Goal: Task Accomplishment & Management: Manage account settings

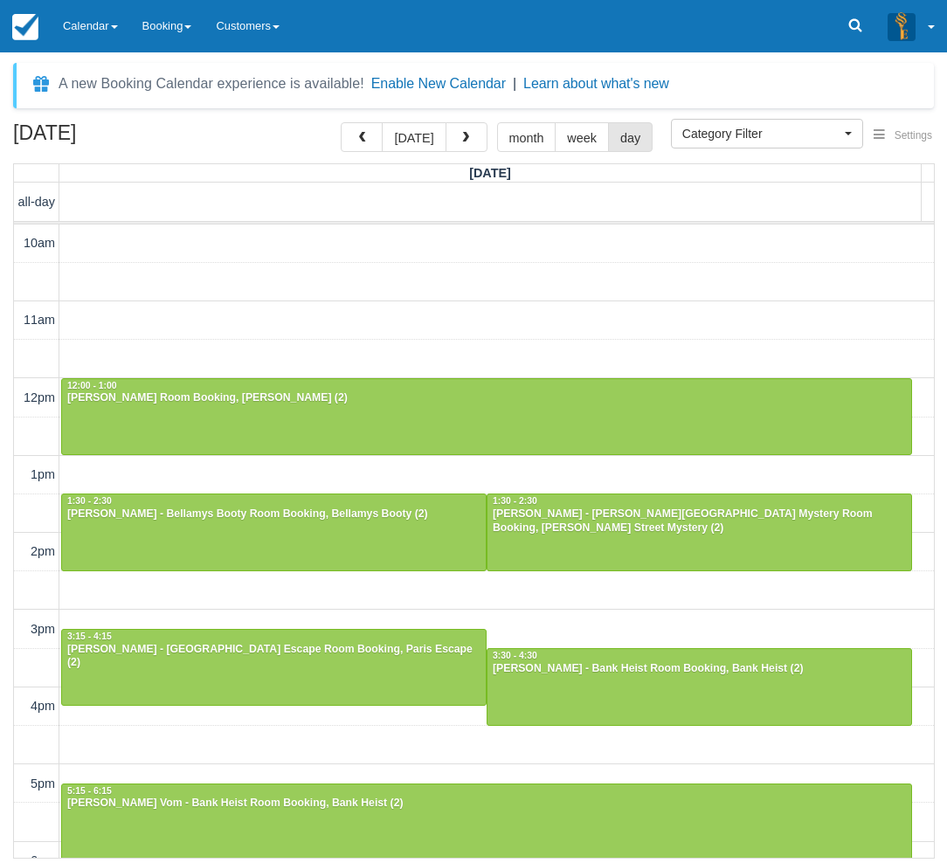
select select
click at [94, 18] on link "Calendar" at bounding box center [90, 26] width 79 height 52
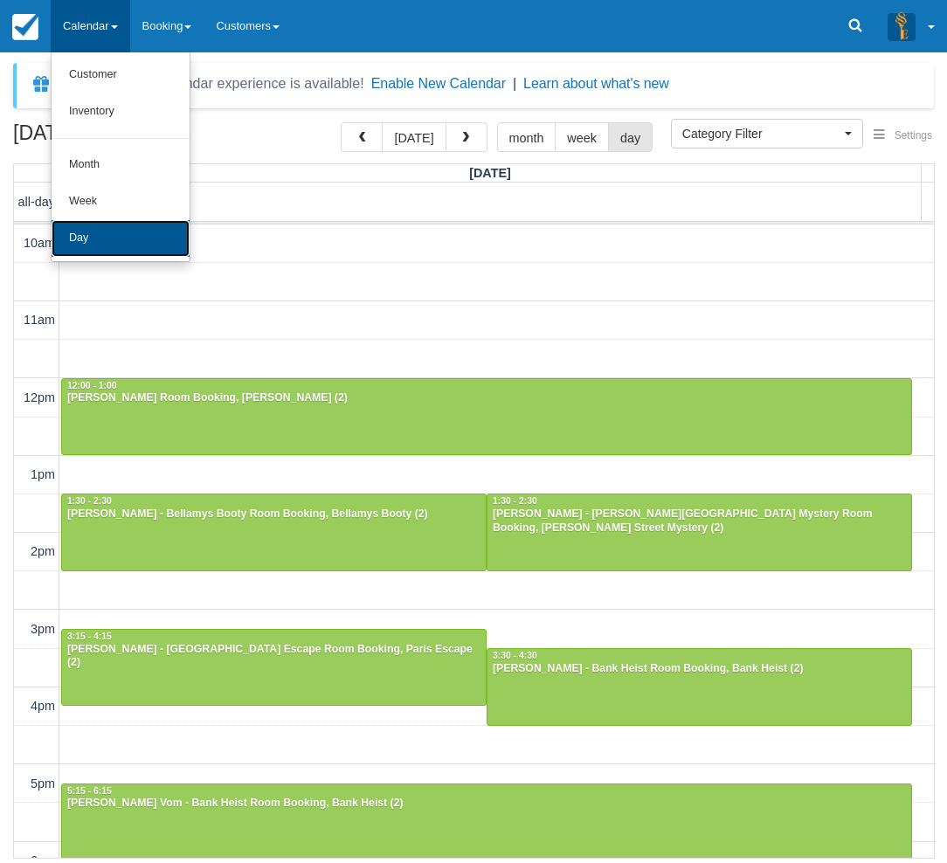
click at [108, 240] on link "Day" at bounding box center [121, 238] width 138 height 37
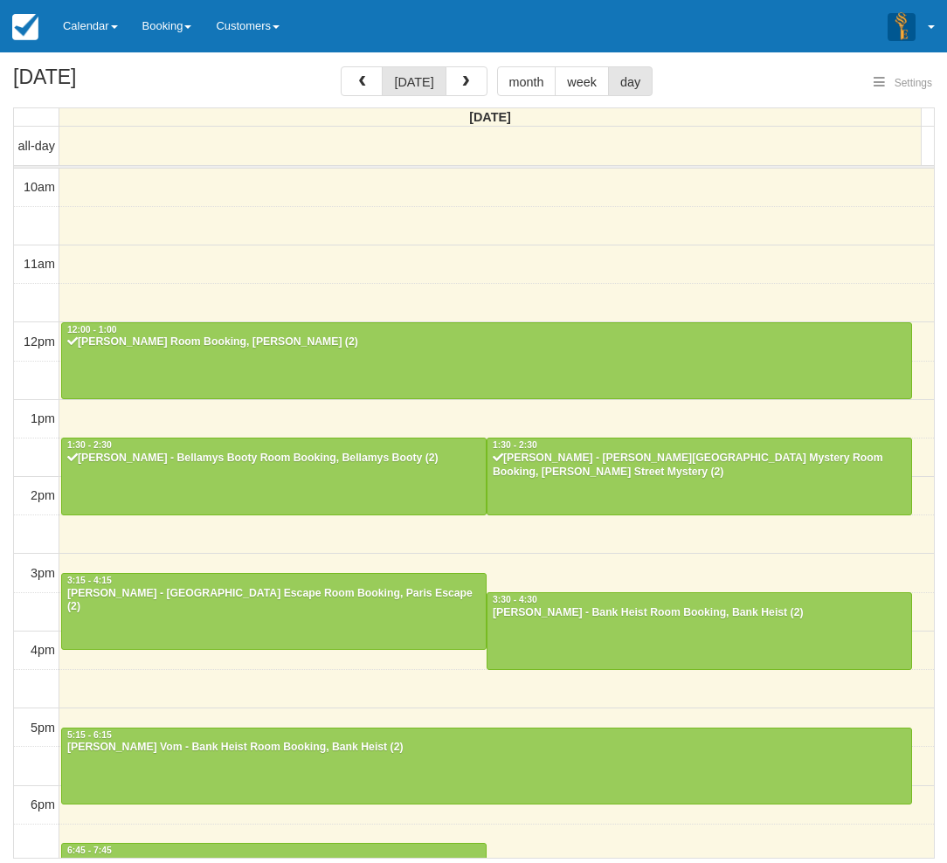
select select
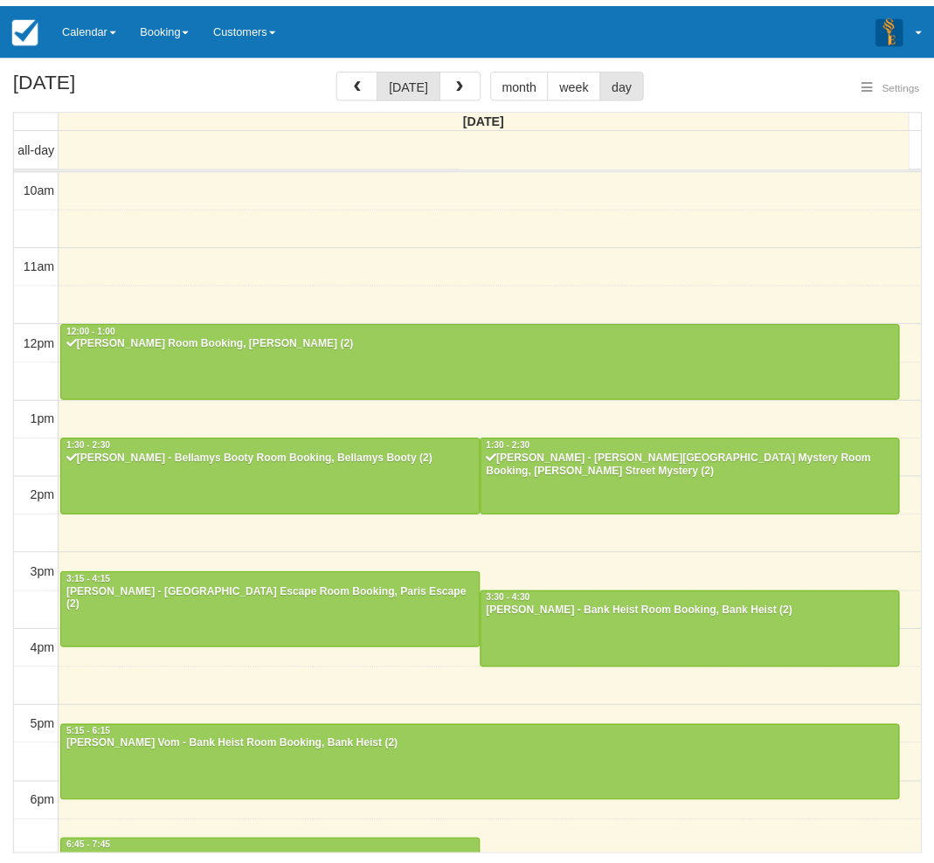
scroll to position [232, 0]
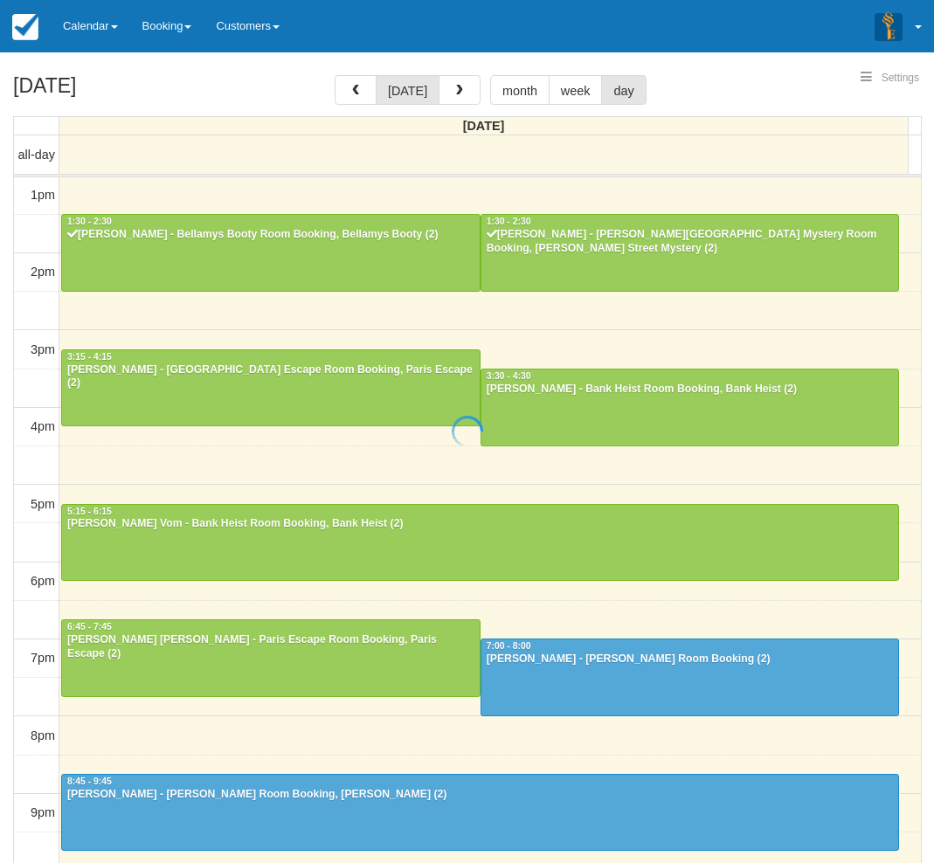
select select
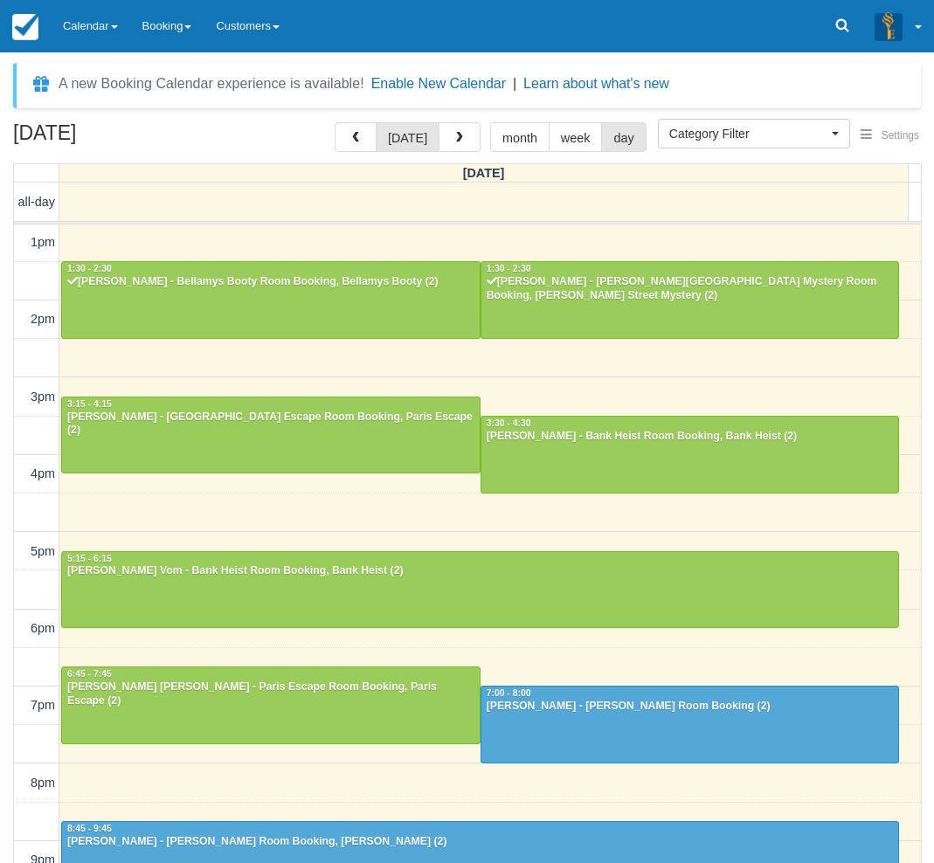
click at [3, 631] on div "September 27, 2025 today month week day Saturday all-day 10am 11am 12pm 1pm 2pm…" at bounding box center [467, 518] width 934 height 792
drag, startPoint x: 232, startPoint y: 302, endPoint x: 254, endPoint y: 282, distance: 29.7
click at [85, 49] on link "Calendar" at bounding box center [90, 26] width 79 height 52
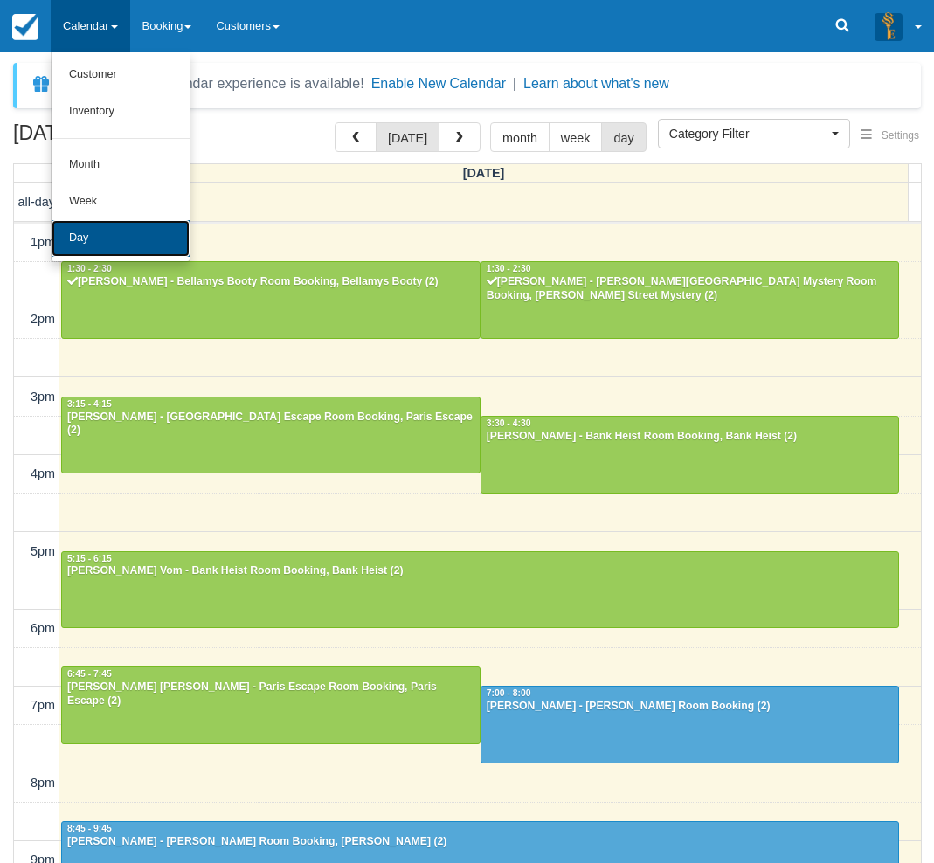
click at [113, 242] on link "Day" at bounding box center [121, 238] width 138 height 37
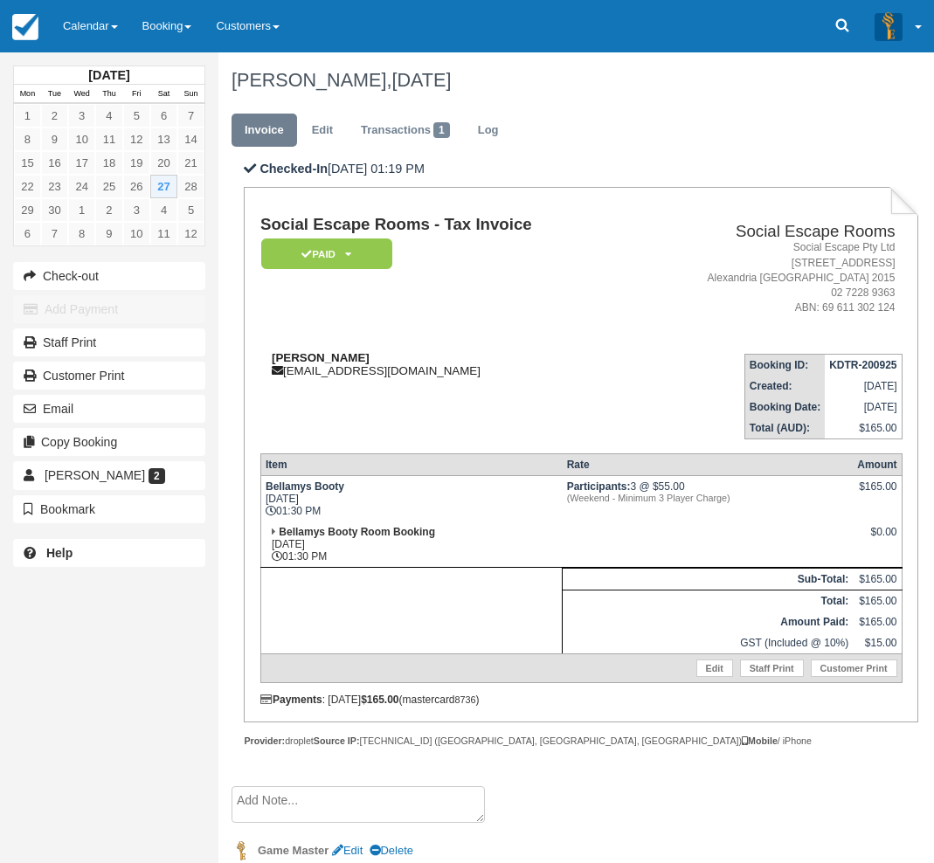
click at [287, 358] on strong "Jess Butler" at bounding box center [321, 357] width 98 height 13
drag, startPoint x: 287, startPoint y: 358, endPoint x: 303, endPoint y: 357, distance: 15.7
click at [303, 357] on strong "Jess Butler" at bounding box center [321, 357] width 98 height 13
copy strong "Jess Butler"
click at [10, 635] on div "September 2025 Mon Tue Wed Thu Fri Sat Sun 1 2 3 4 5 6 7 8 9 10 11 12 13 14 15 …" at bounding box center [109, 431] width 218 height 863
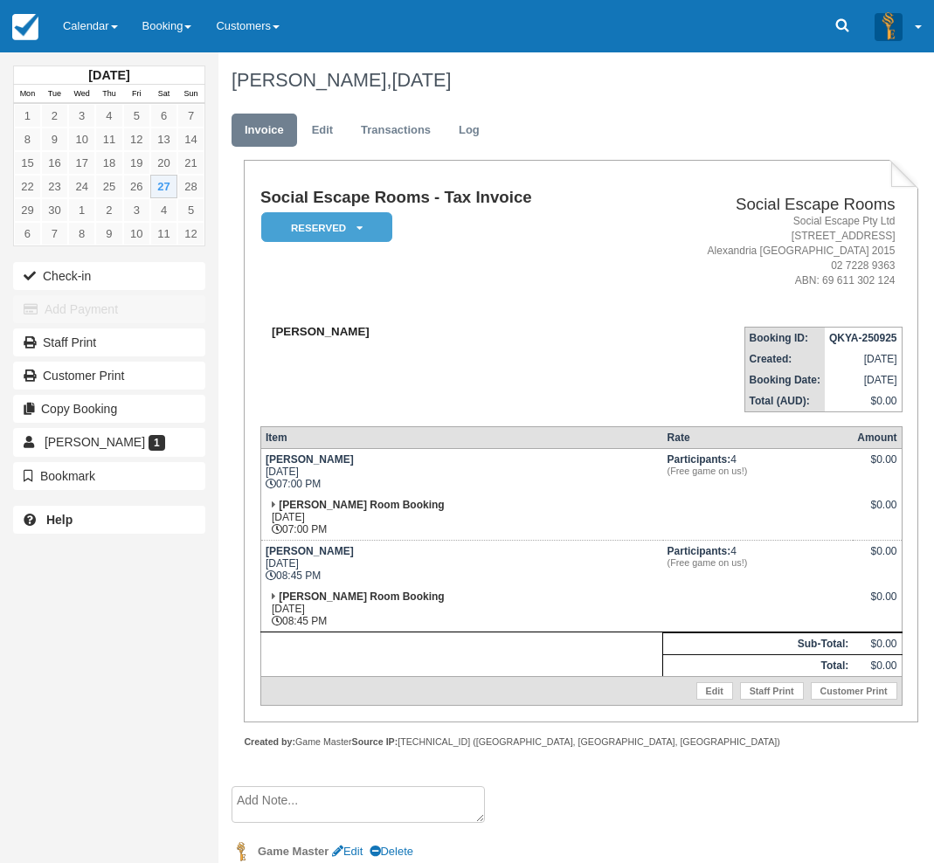
click at [288, 335] on strong "Tika Andhini" at bounding box center [321, 331] width 98 height 13
drag, startPoint x: 288, startPoint y: 335, endPoint x: 315, endPoint y: 335, distance: 26.2
click at [315, 335] on strong "Tika Andhini" at bounding box center [321, 331] width 98 height 13
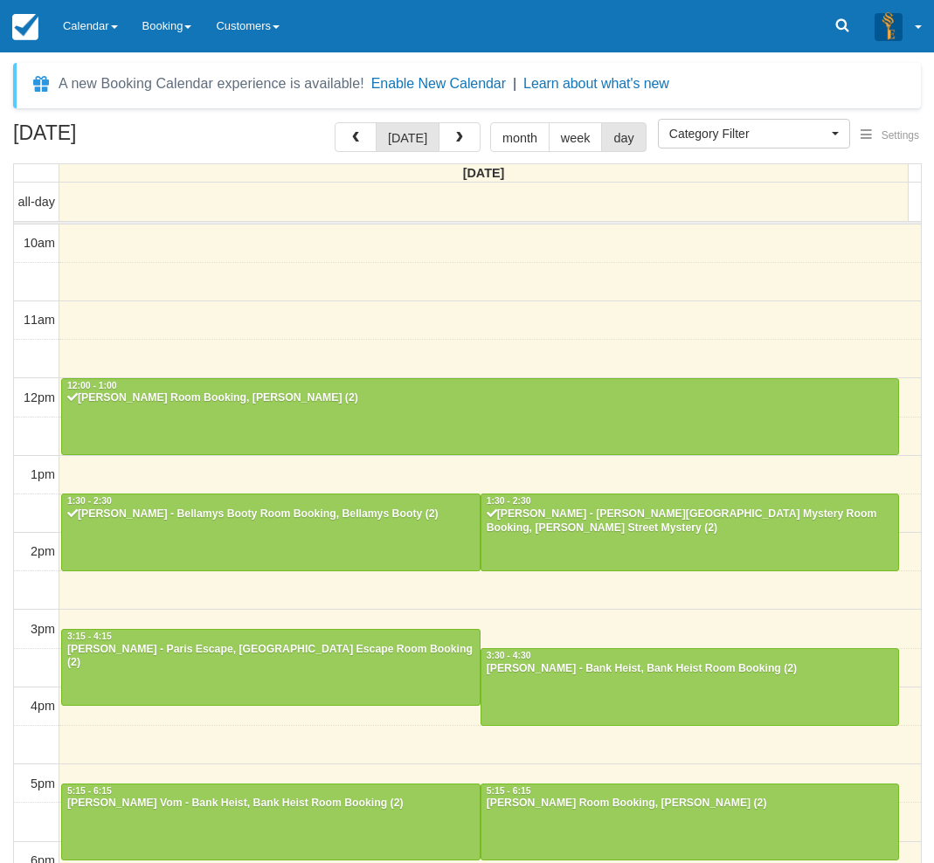
select select
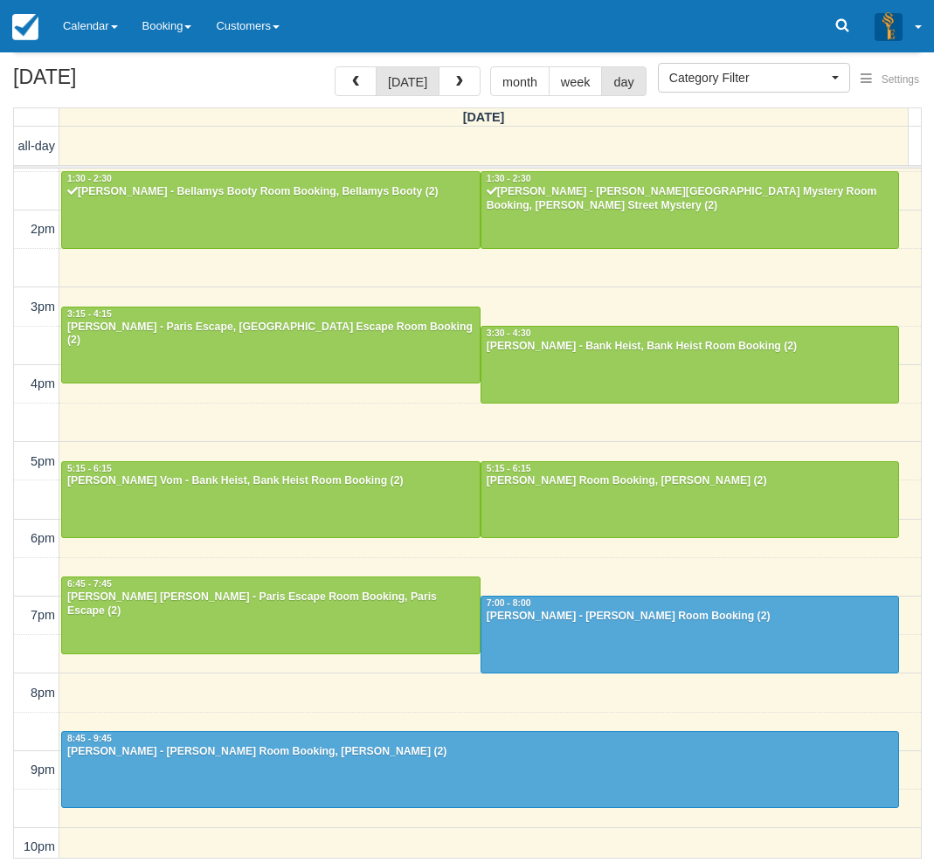
scroll to position [274, 0]
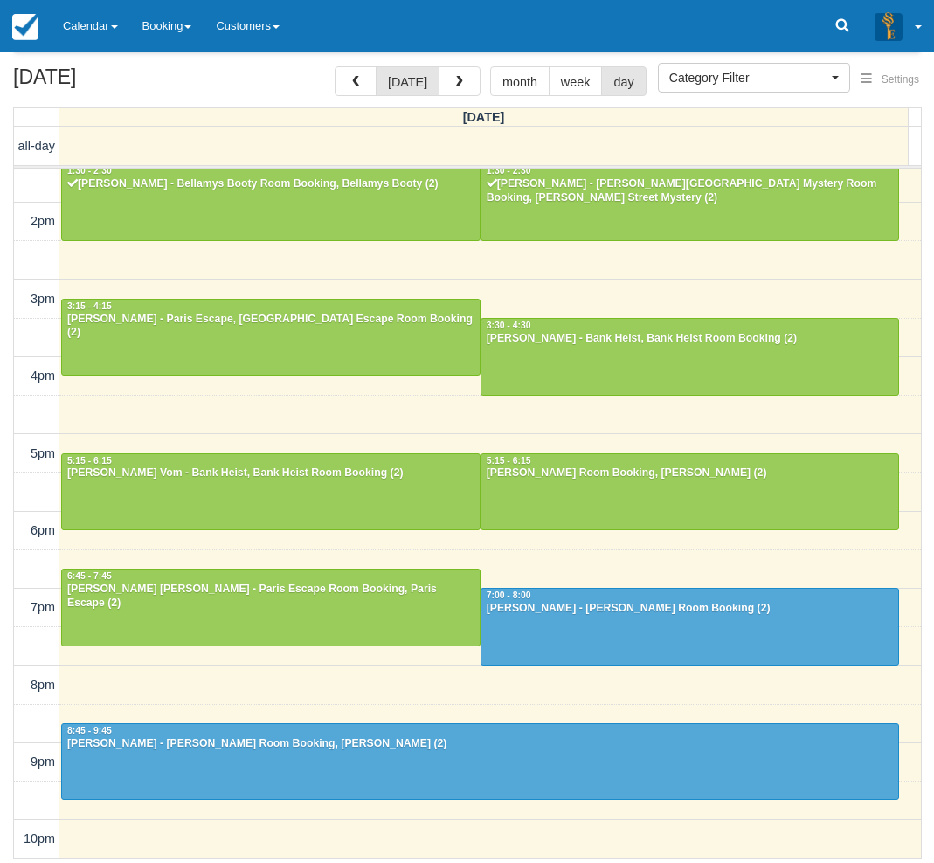
click at [5, 704] on div "[DATE] [DATE] month week day [DATE] all-day 10am 11am 12pm 1pm 2pm 3pm 4pm 5pm …" at bounding box center [467, 462] width 934 height 792
click at [97, 21] on link "Calendar" at bounding box center [90, 26] width 79 height 52
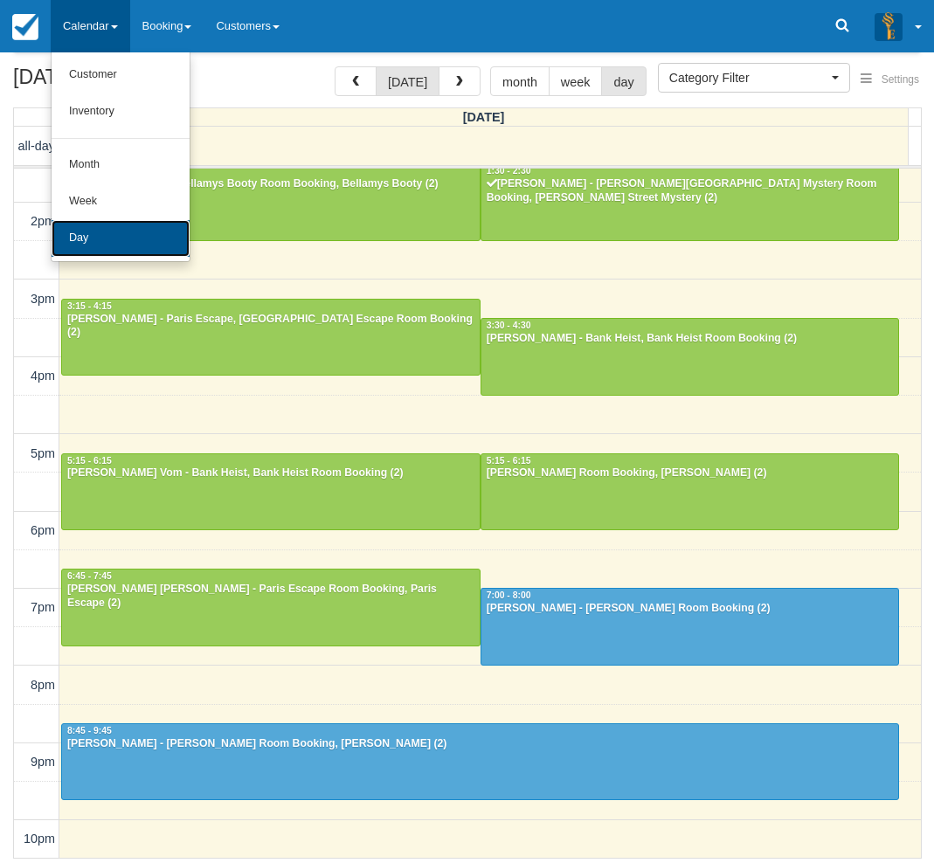
click at [85, 230] on link "Day" at bounding box center [121, 238] width 138 height 37
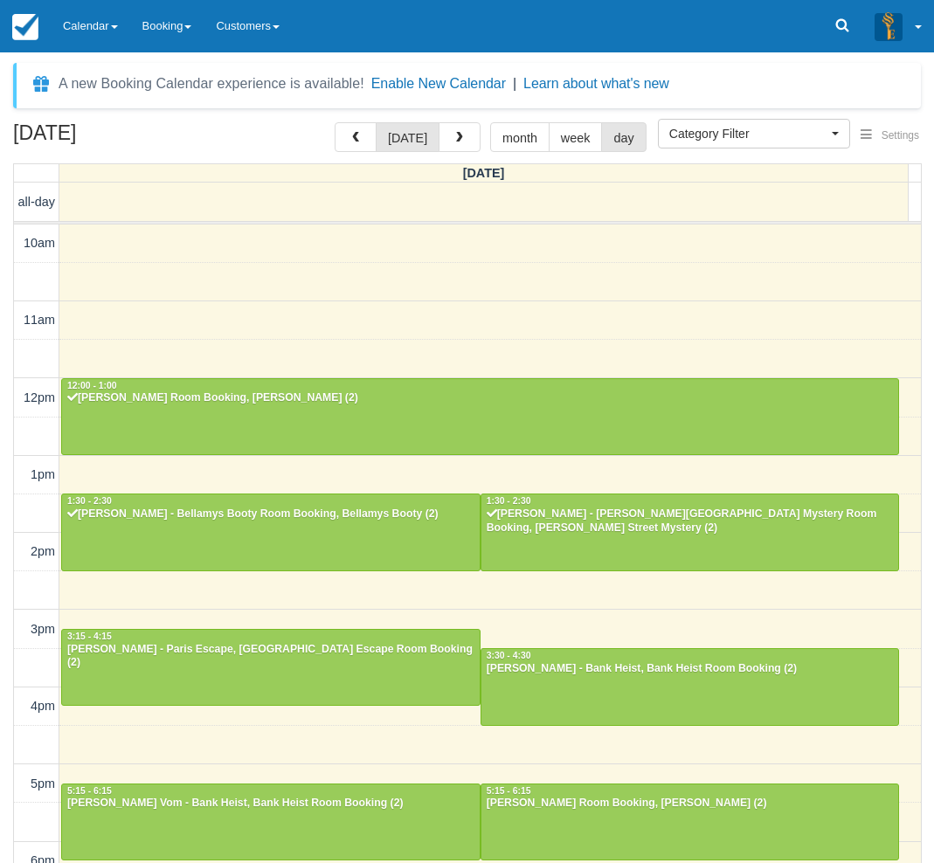
select select
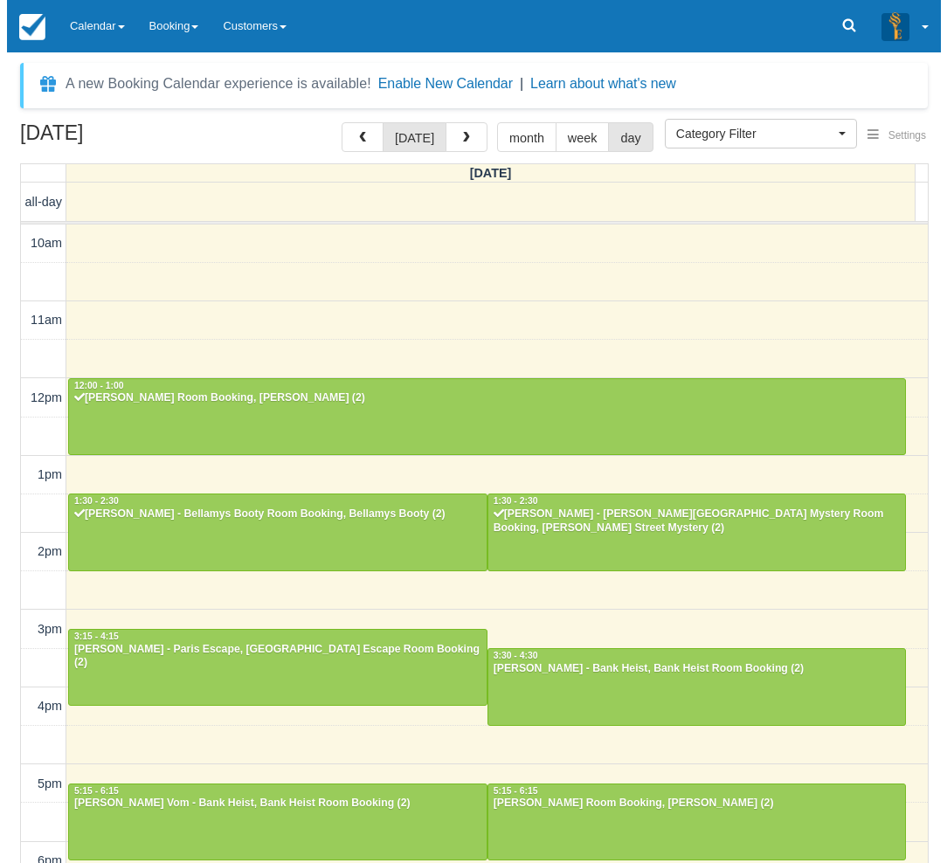
scroll to position [232, 0]
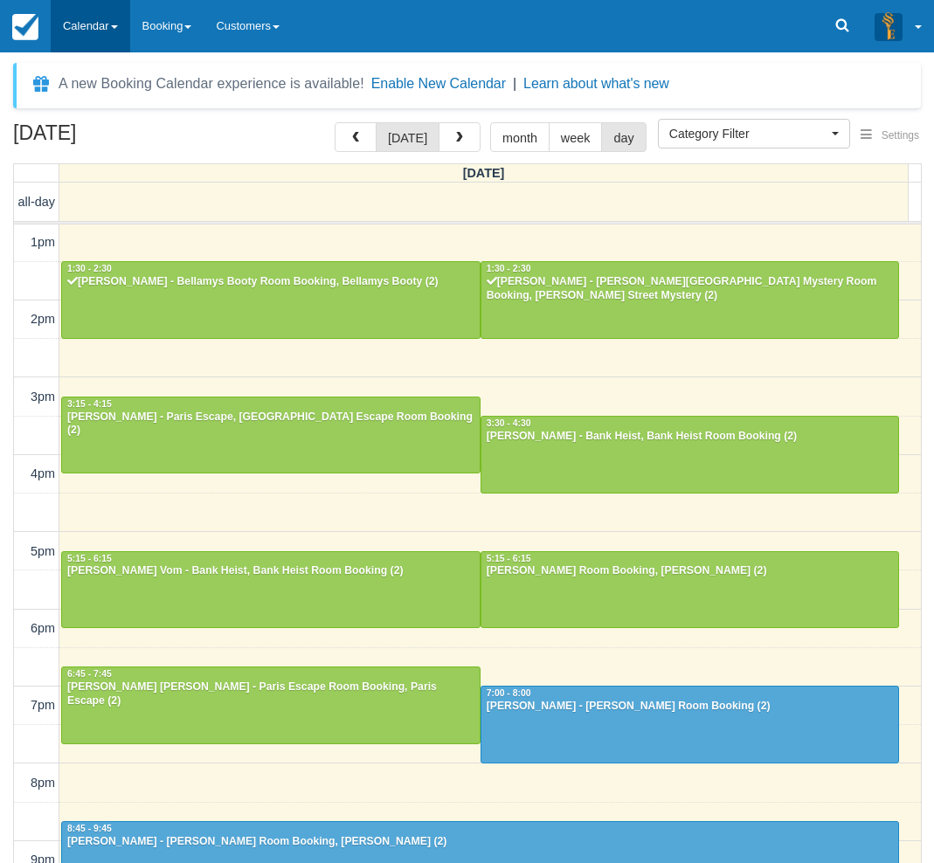
click at [93, 29] on link "Calendar" at bounding box center [90, 26] width 79 height 52
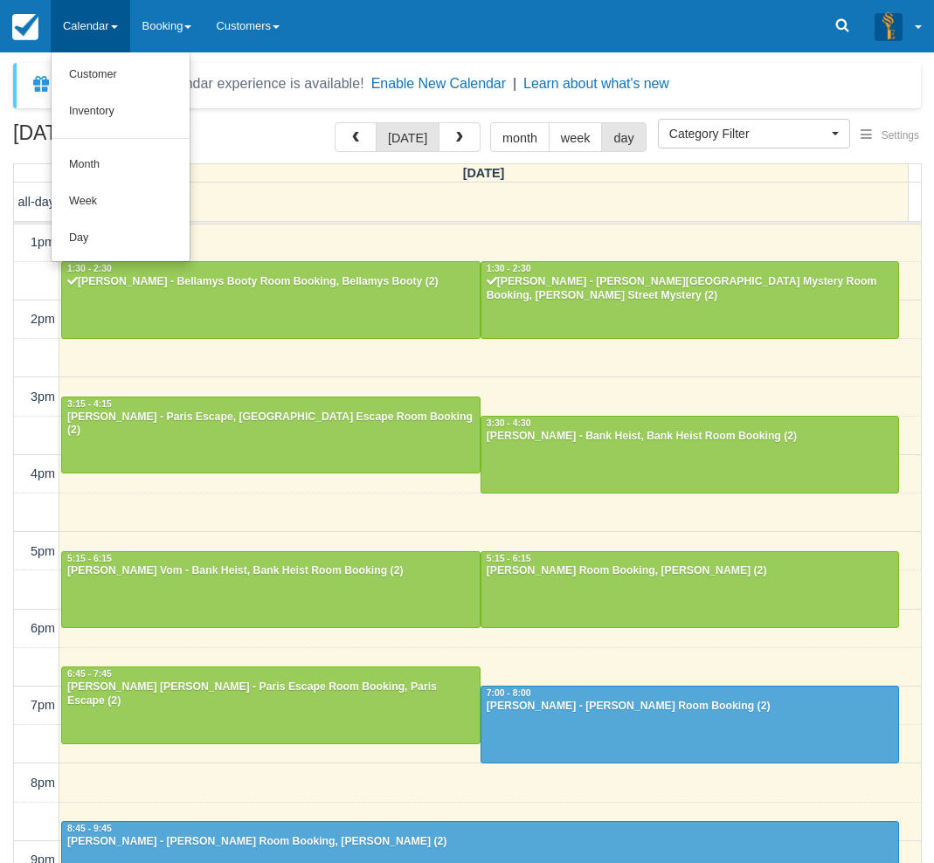
drag, startPoint x: 2, startPoint y: 786, endPoint x: 90, endPoint y: 724, distance: 107.9
click at [2, 786] on div "September 27, 2025 today month week day Saturday all-day 10am 11am 12pm 1pm 2pm…" at bounding box center [467, 518] width 934 height 792
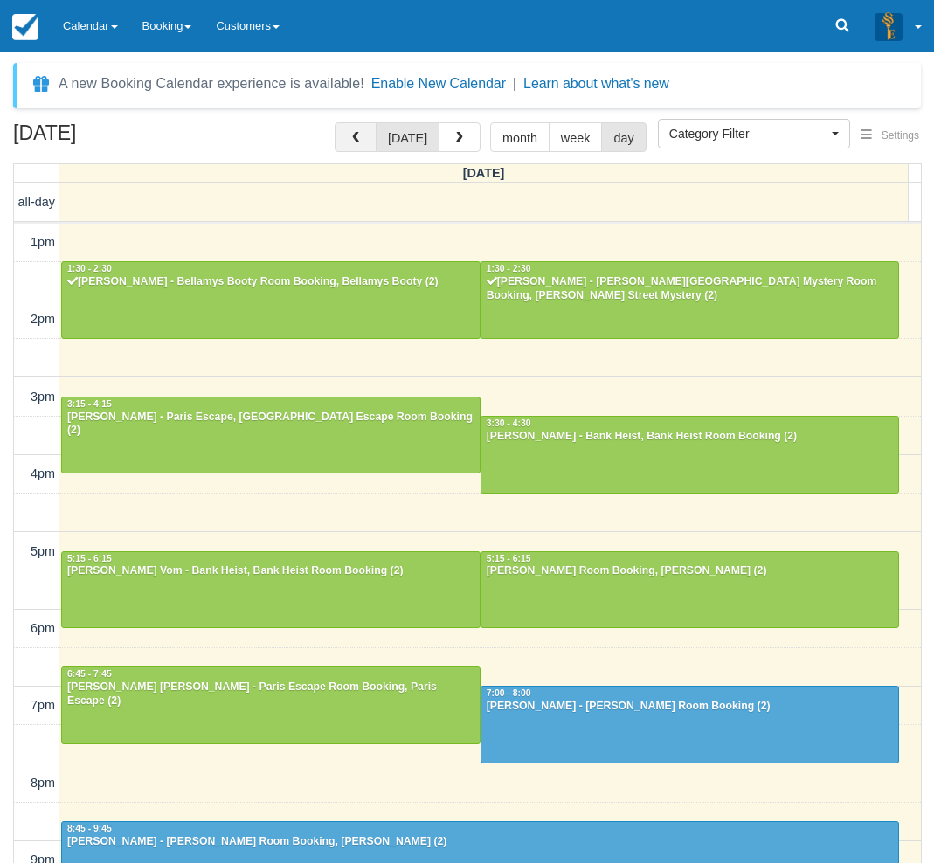
click at [345, 140] on button "button" at bounding box center [356, 137] width 42 height 30
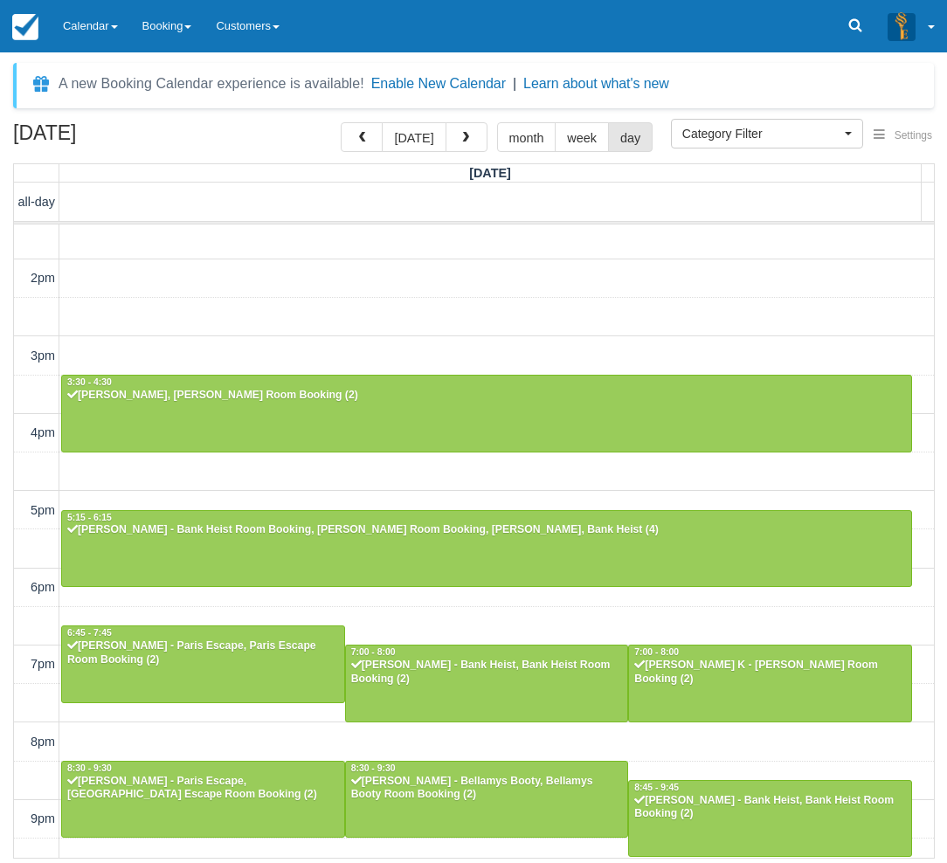
scroll to position [330, 0]
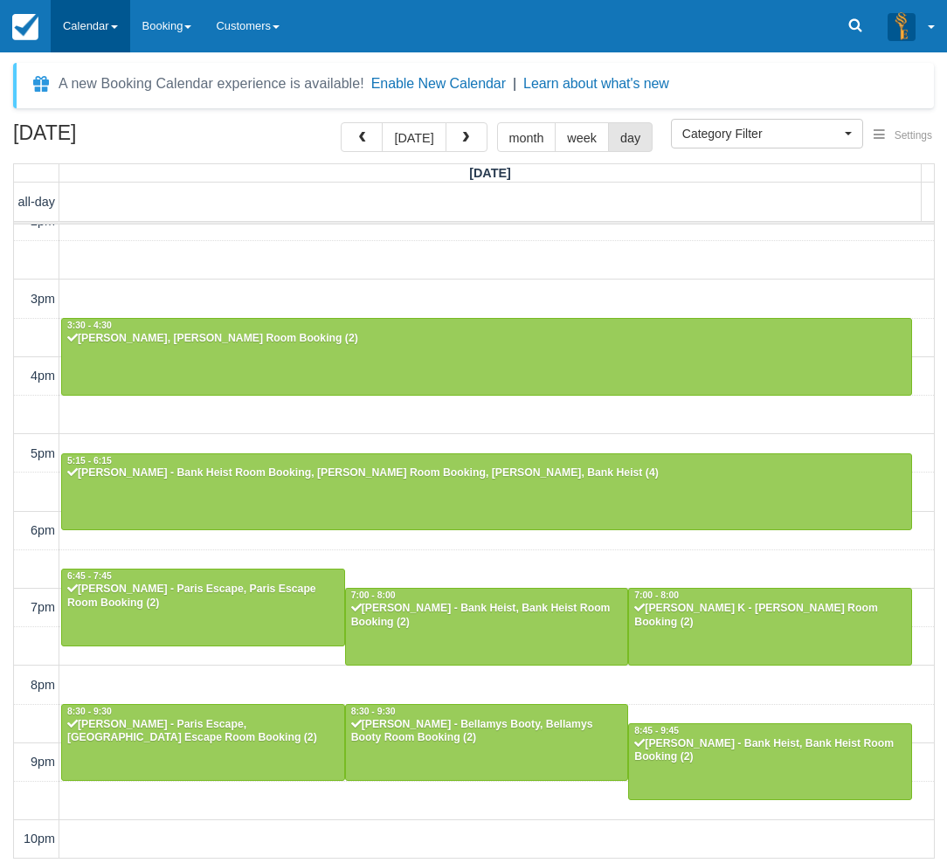
click at [83, 37] on link "Calendar" at bounding box center [90, 26] width 79 height 52
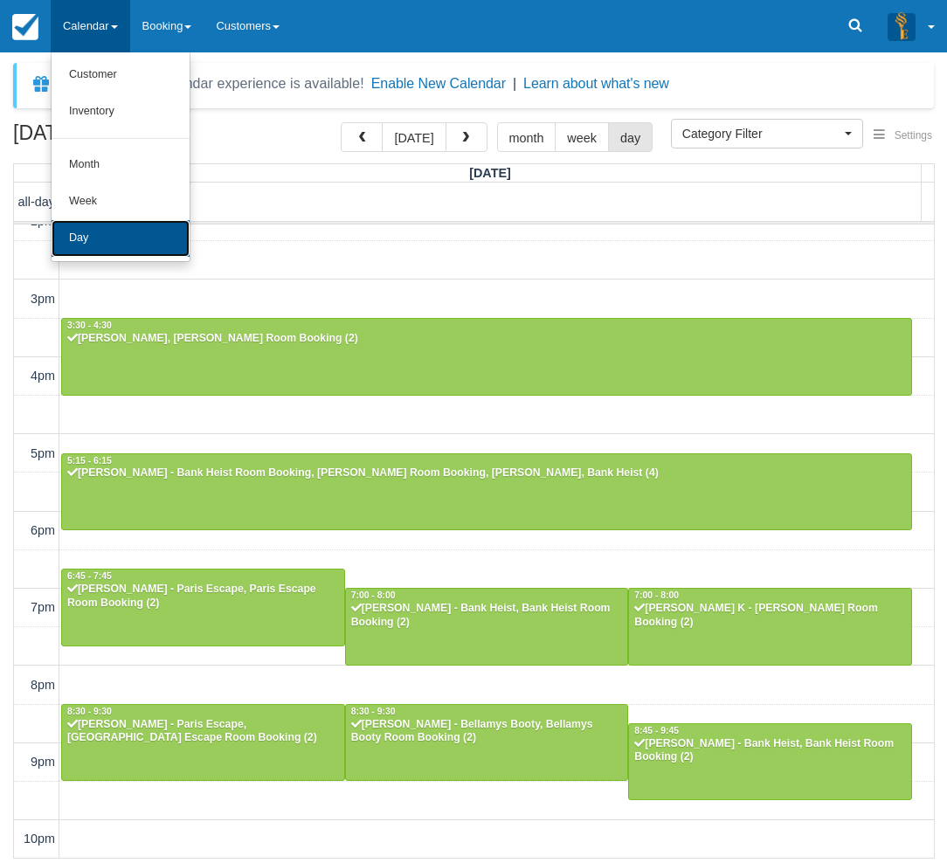
click at [103, 244] on link "Day" at bounding box center [121, 238] width 138 height 37
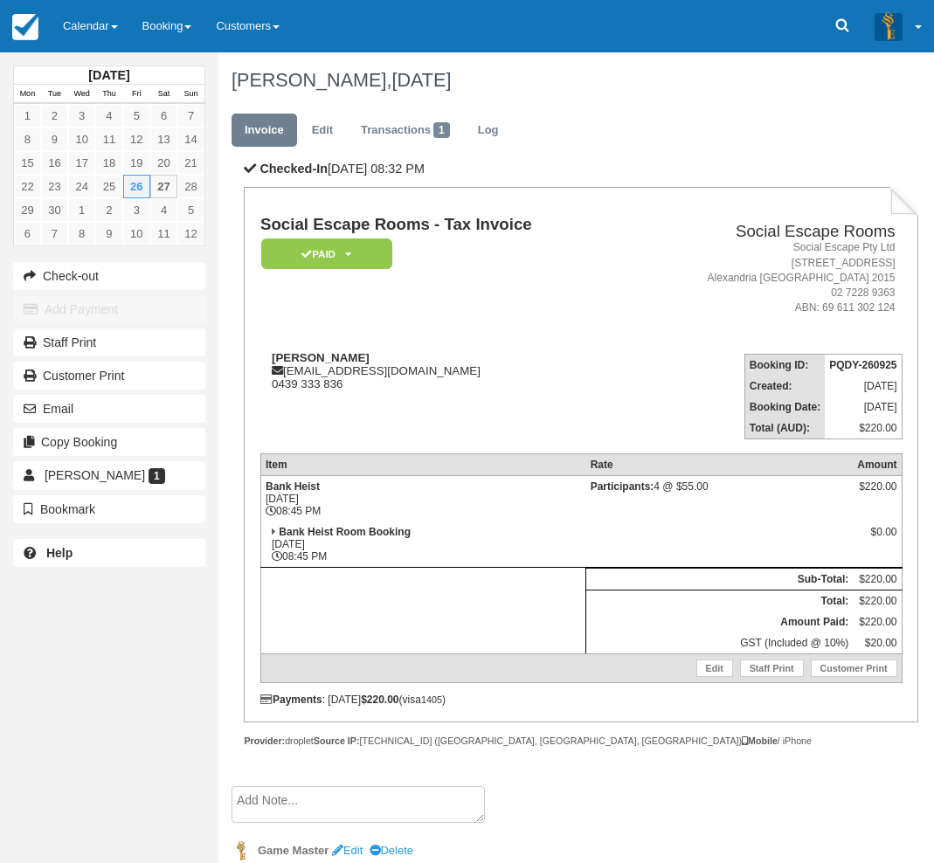
scroll to position [51, 0]
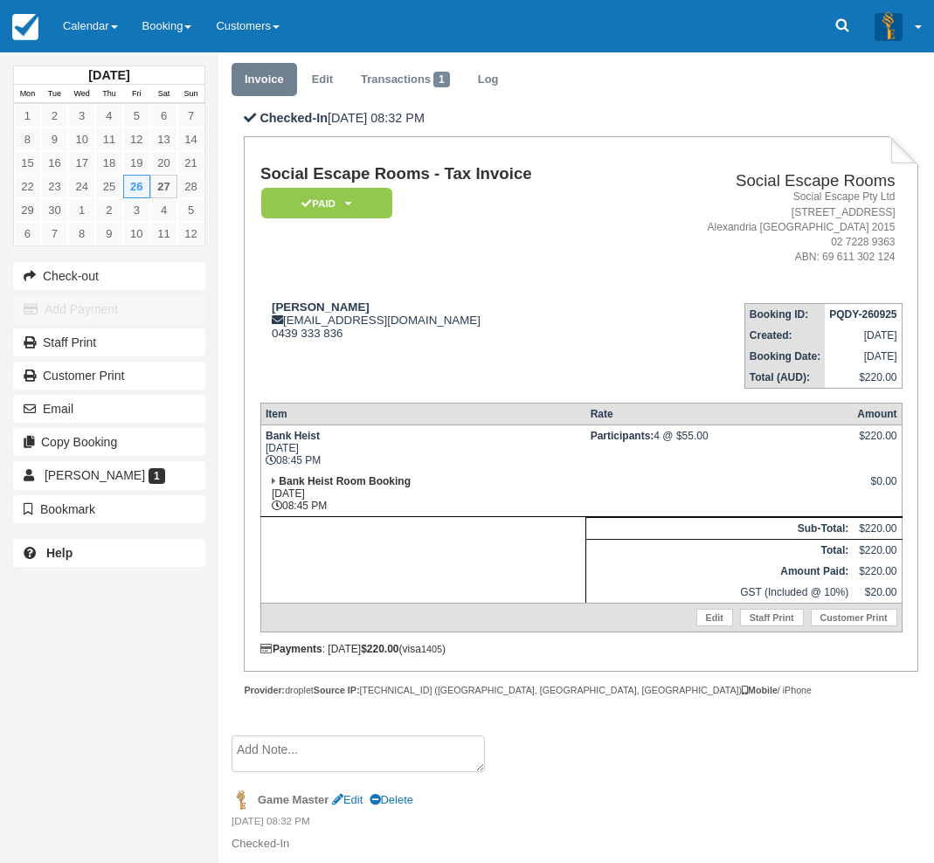
click at [358, 749] on textarea at bounding box center [358, 754] width 253 height 37
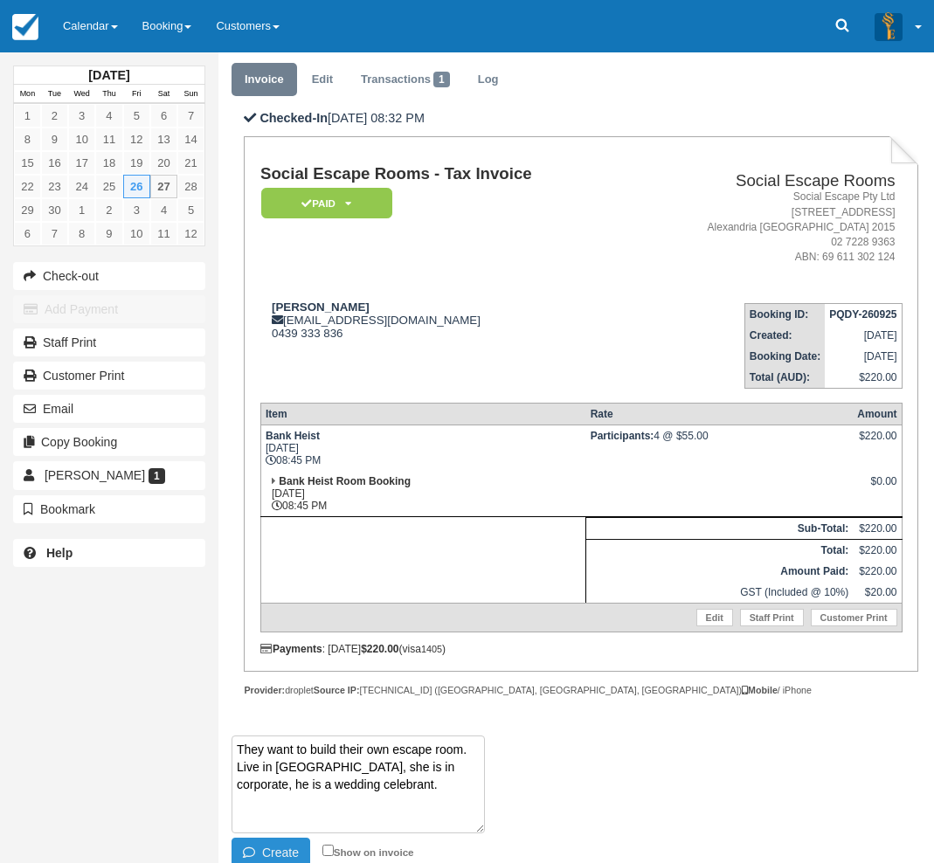
type textarea "They want to build their own escape room. Live in Penrith, she is in corporate,…"
click at [272, 847] on button "Create" at bounding box center [271, 853] width 79 height 30
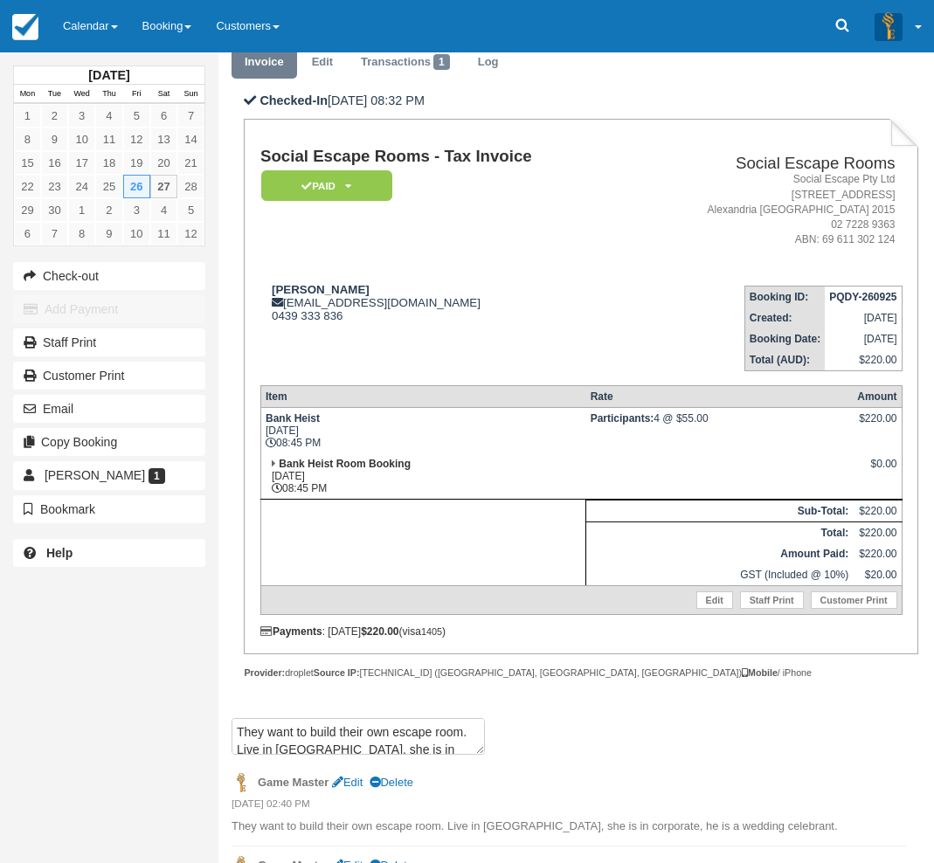
scroll to position [0, 0]
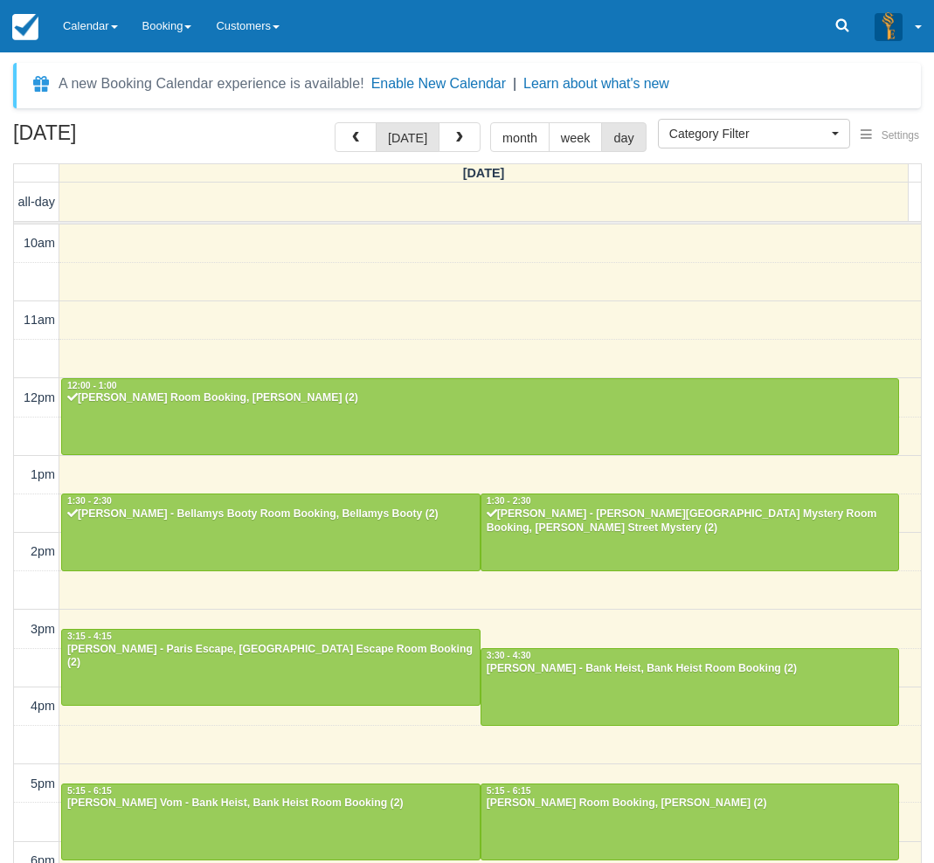
select select
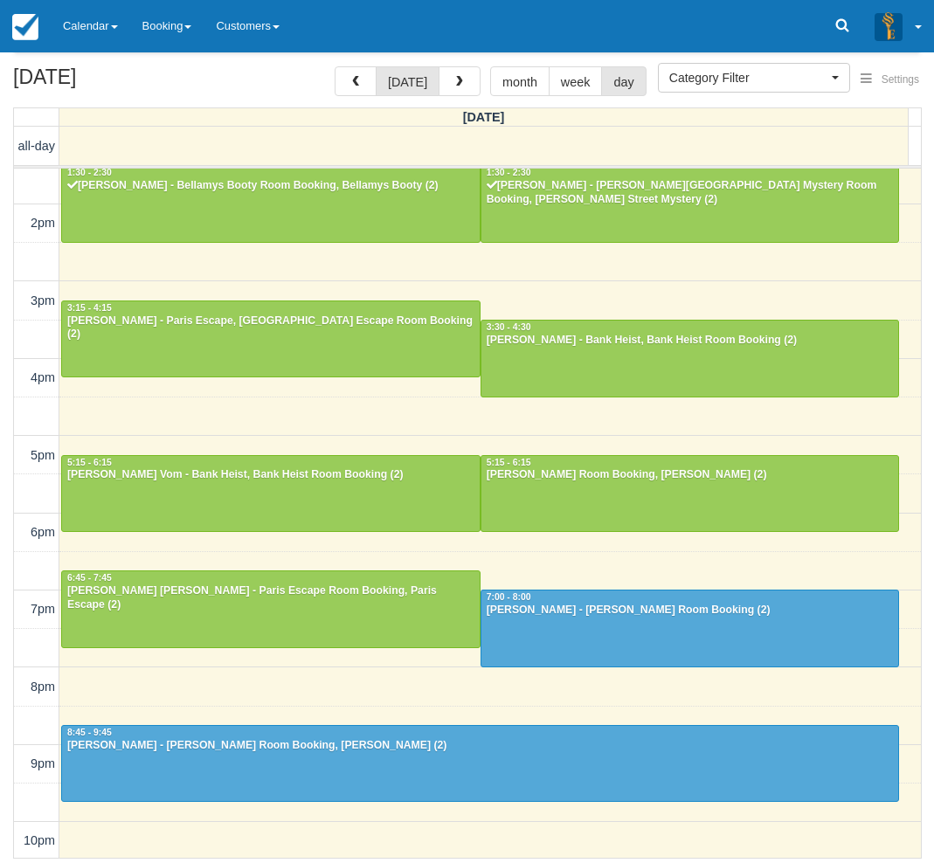
scroll to position [274, 0]
